Goal: Navigation & Orientation: Find specific page/section

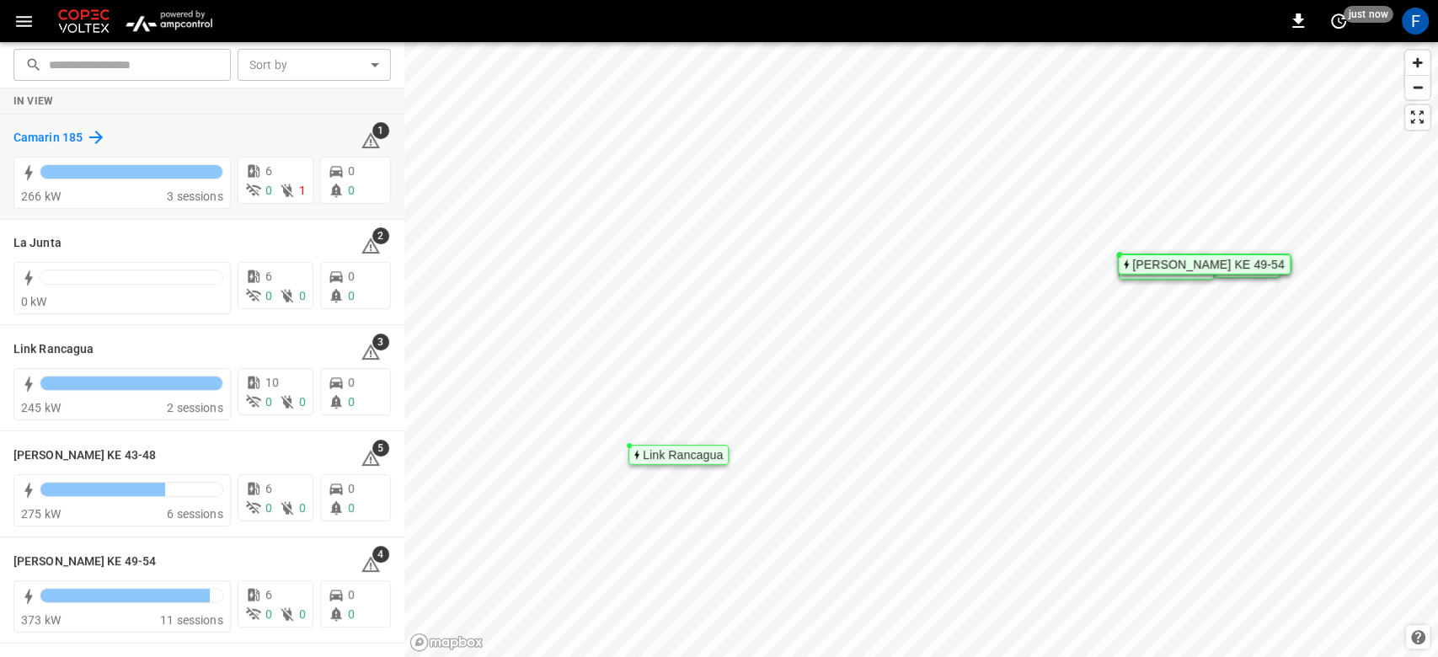
click at [50, 131] on h6 "Camarin 185" at bounding box center [47, 138] width 69 height 19
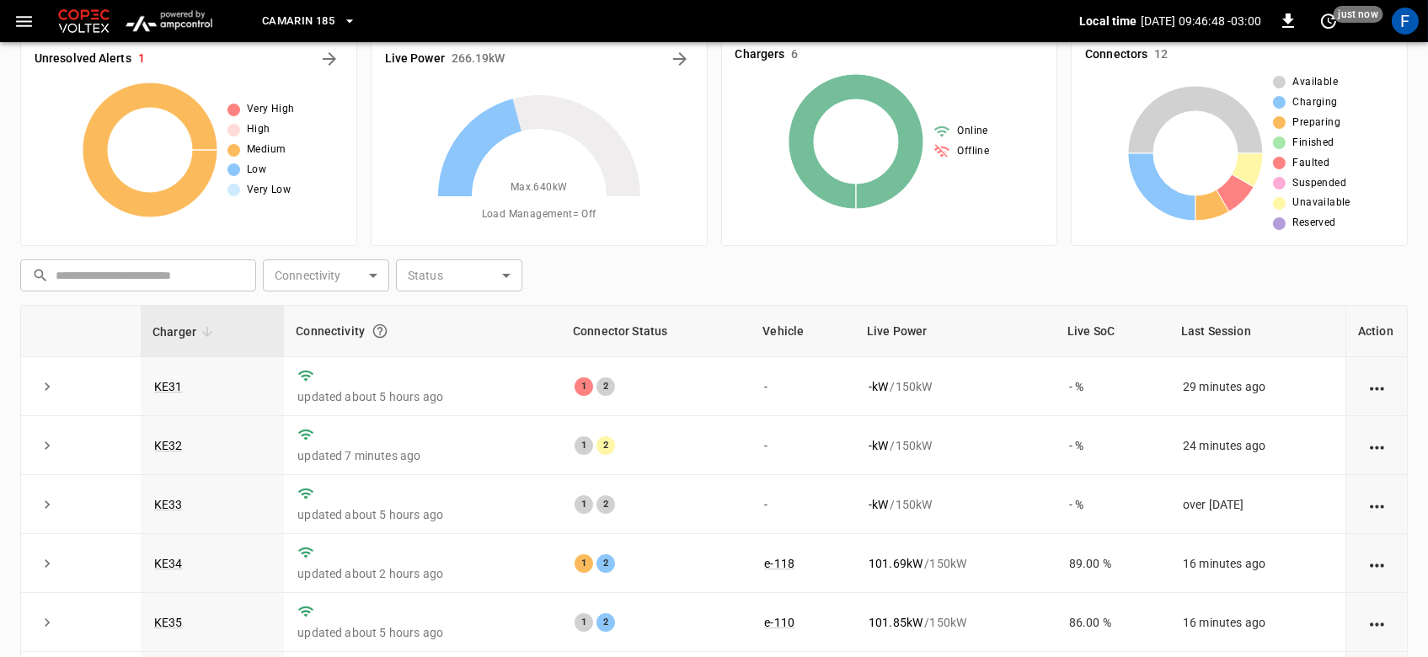
scroll to position [33, 0]
